Goal: Information Seeking & Learning: Learn about a topic

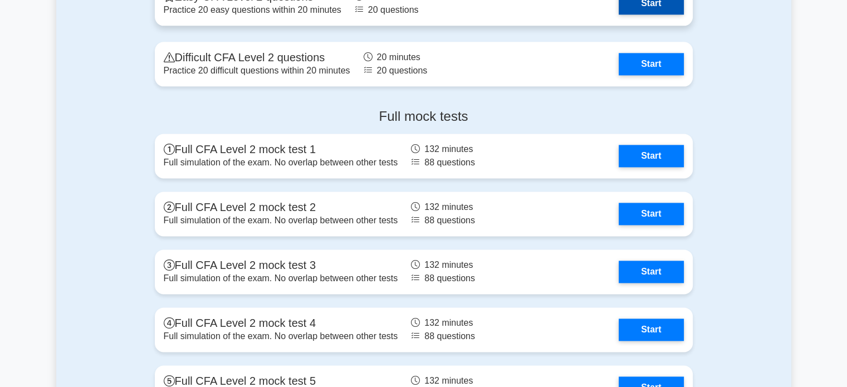
scroll to position [1504, 0]
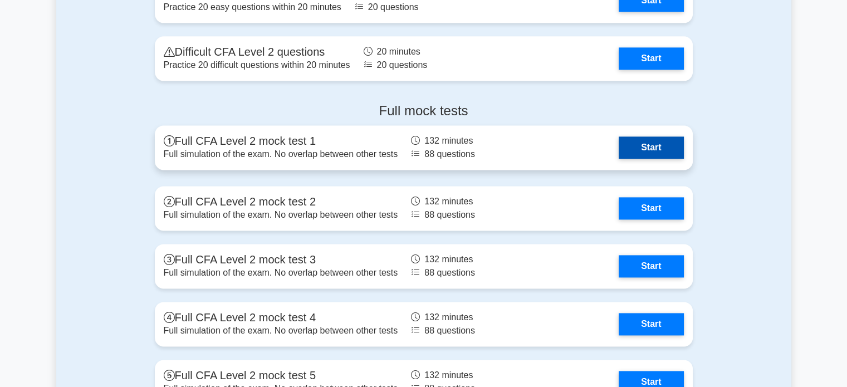
click at [619, 155] on link "Start" at bounding box center [651, 148] width 65 height 22
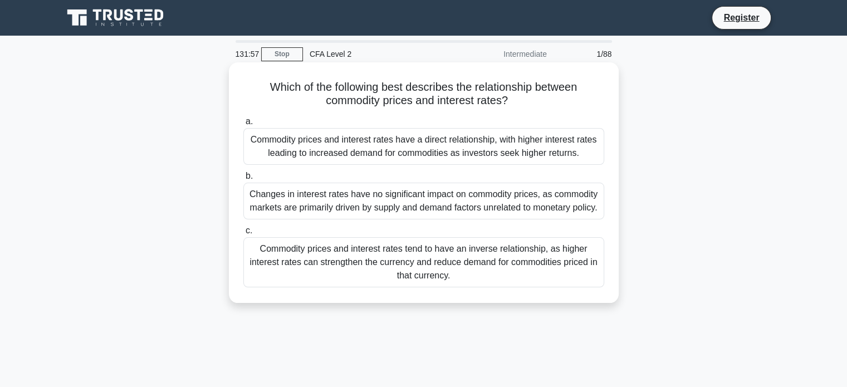
click at [394, 151] on div "Commodity prices and interest rates have a direct relationship, with higher int…" at bounding box center [423, 146] width 361 height 37
click at [243, 125] on input "a. Commodity prices and interest rates have a direct relationship, with higher …" at bounding box center [243, 121] width 0 height 7
